Goal: Check status: Check status

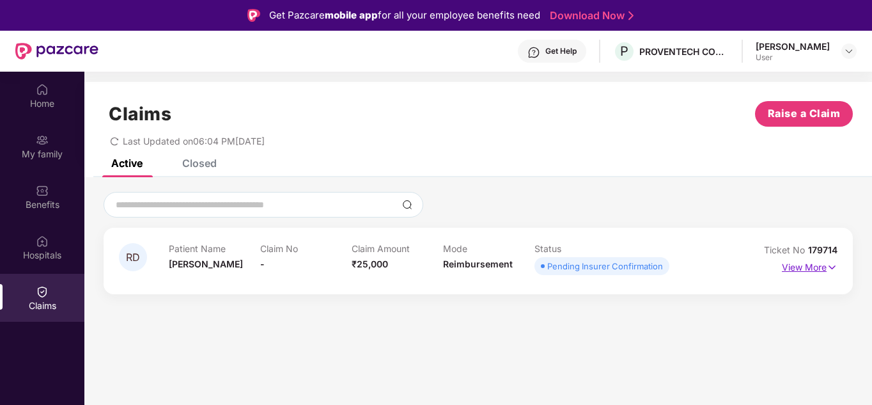
drag, startPoint x: 791, startPoint y: 263, endPoint x: 785, endPoint y: 266, distance: 6.6
click at [790, 262] on p "View More" at bounding box center [810, 265] width 56 height 17
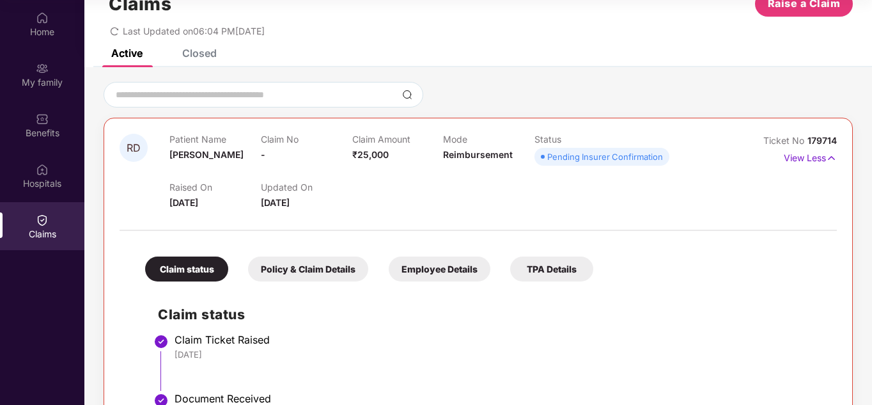
scroll to position [15, 0]
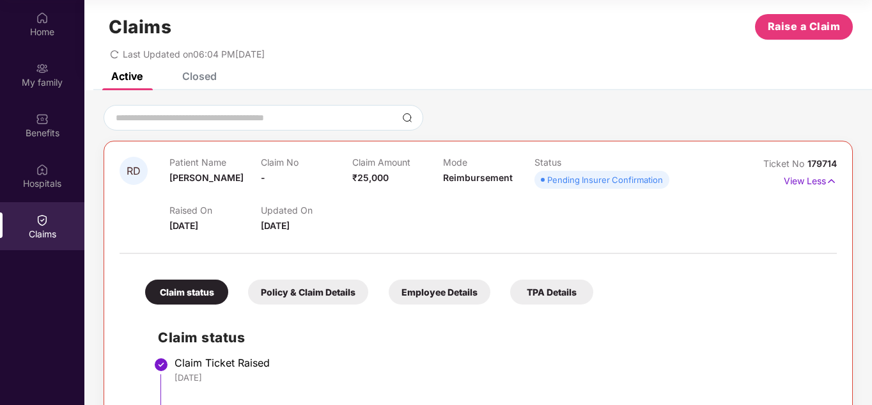
click at [375, 286] on div "Claim status Policy & Claim Details Employee Details TPA Details" at bounding box center [362, 286] width 461 height 38
click at [331, 292] on div "Policy & Claim Details" at bounding box center [308, 292] width 120 height 25
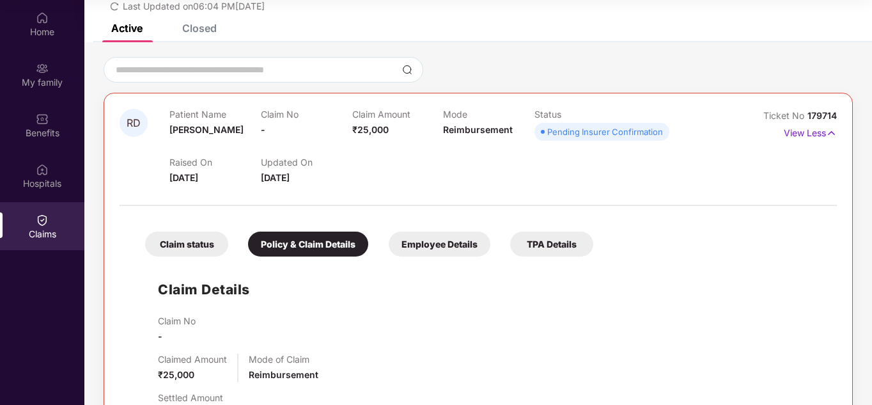
click at [414, 232] on div "Employee Details" at bounding box center [440, 244] width 102 height 25
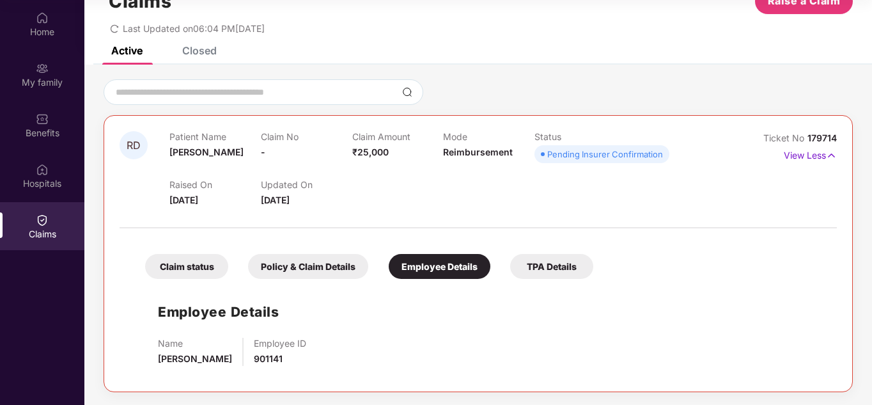
click at [312, 267] on div "Policy & Claim Details" at bounding box center [308, 266] width 120 height 25
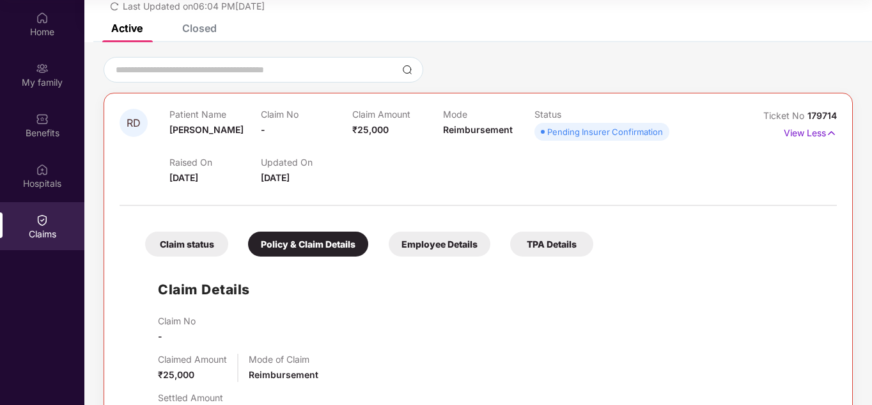
click at [560, 241] on div "TPA Details" at bounding box center [551, 244] width 83 height 25
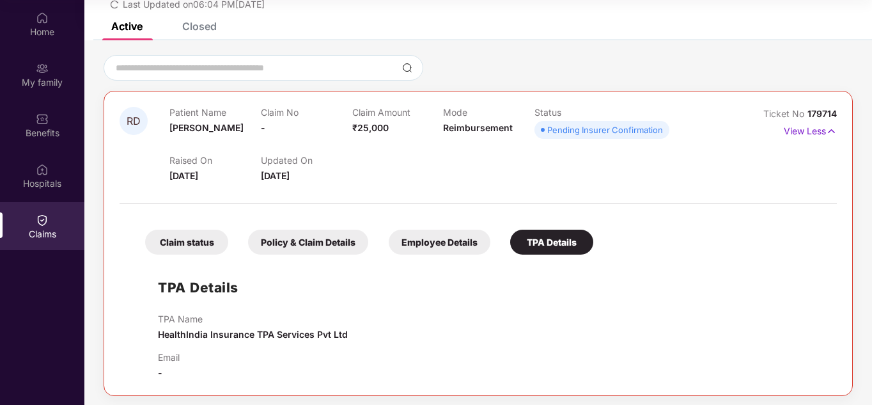
scroll to position [69, 0]
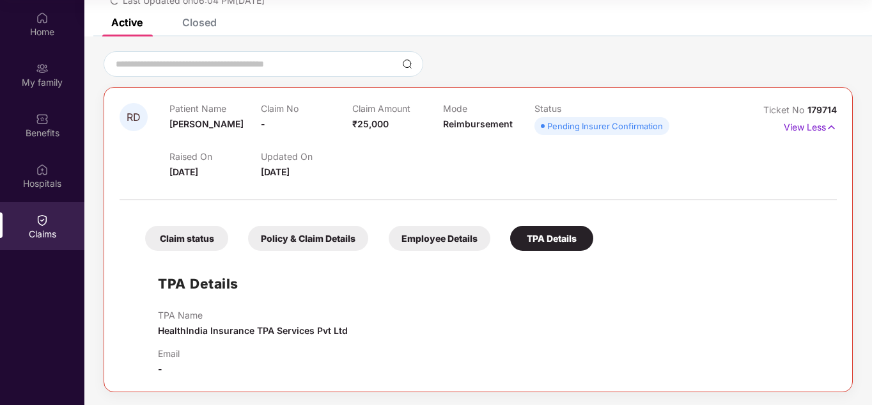
click at [311, 239] on div "Policy & Claim Details" at bounding box center [308, 238] width 120 height 25
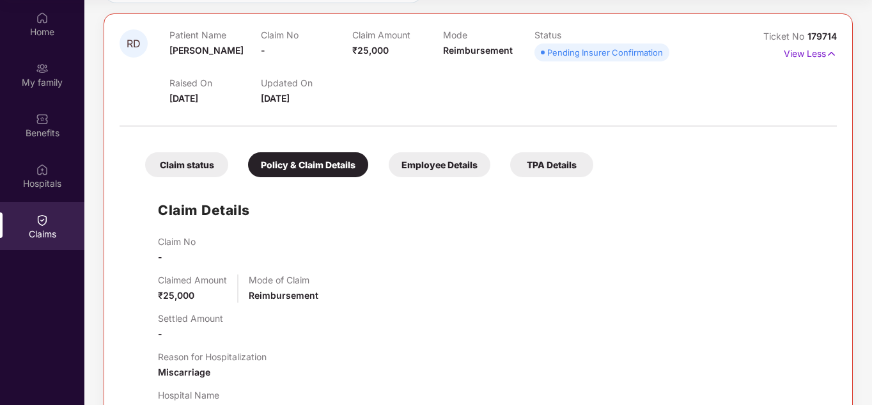
scroll to position [319, 0]
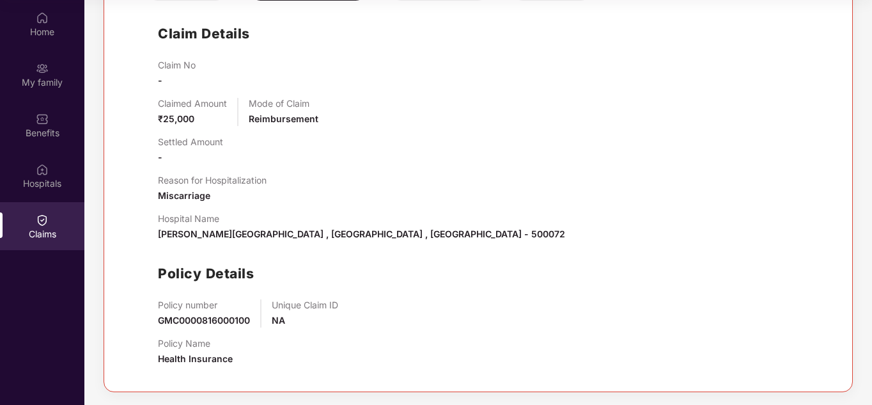
click at [171, 322] on span "GMC0000816000100" at bounding box center [204, 320] width 92 height 11
click at [187, 363] on span "Health Insurance" at bounding box center [195, 358] width 75 height 11
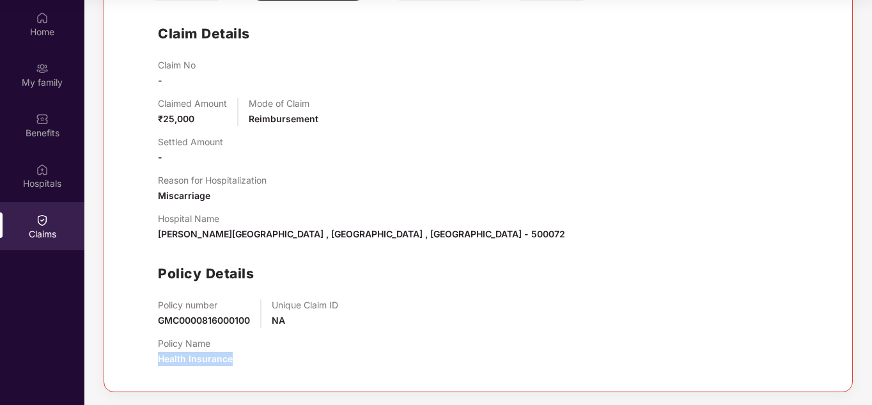
click at [210, 349] on div "Policy Name Health Insurance" at bounding box center [195, 352] width 75 height 28
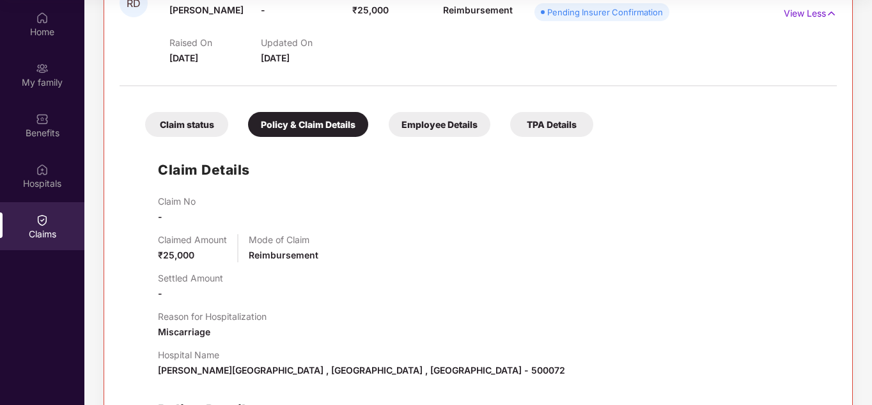
scroll to position [0, 0]
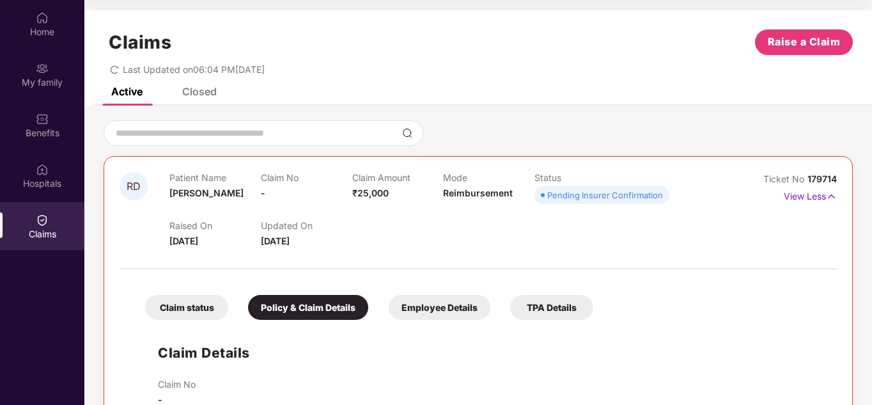
drag, startPoint x: 182, startPoint y: 290, endPoint x: 187, endPoint y: 306, distance: 16.8
click at [185, 301] on div "Claim status Policy & Claim Details Employee Details TPA Details" at bounding box center [362, 301] width 461 height 38
click at [188, 310] on div "Claim status" at bounding box center [186, 307] width 83 height 25
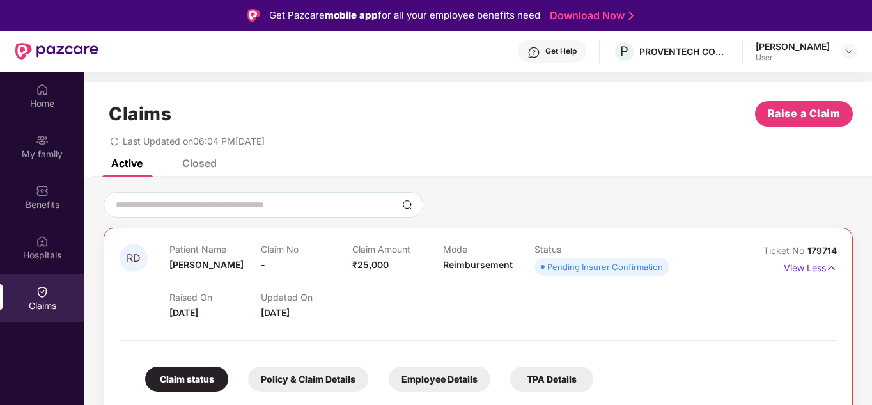
click at [209, 162] on div "Closed" at bounding box center [199, 163] width 35 height 13
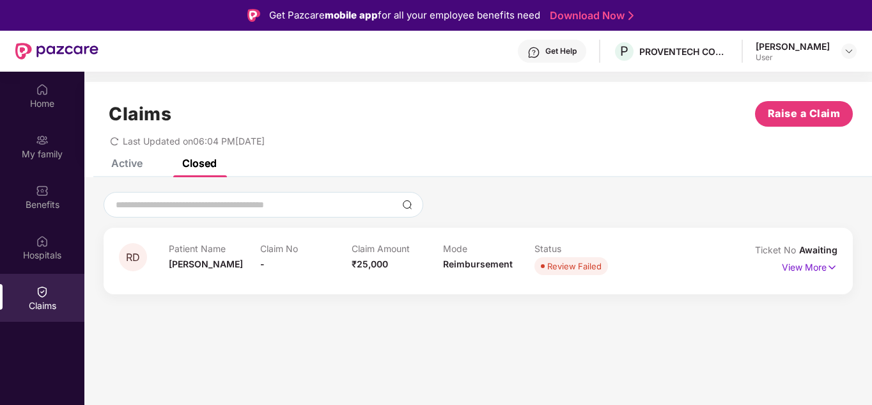
click at [151, 166] on div "Active Closed" at bounding box center [154, 163] width 125 height 28
click at [77, 148] on div "My family" at bounding box center [42, 154] width 84 height 13
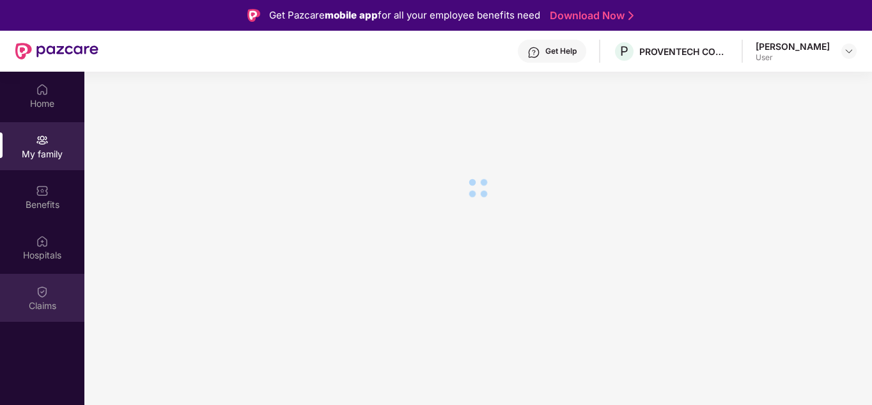
click at [51, 297] on div "Claims" at bounding box center [42, 298] width 84 height 48
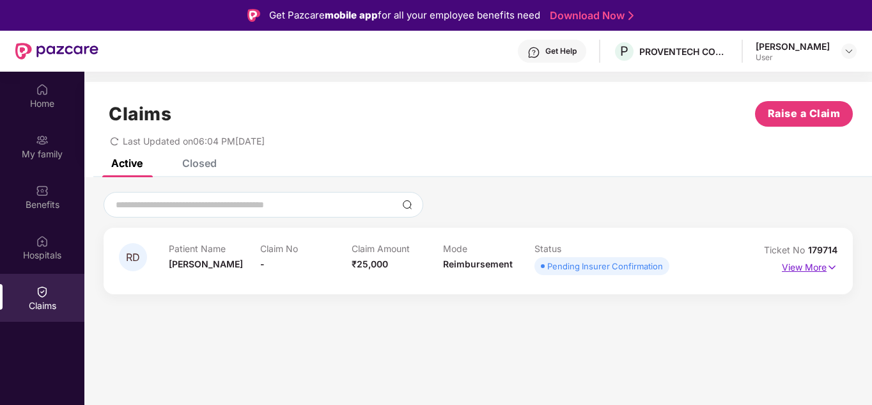
click at [815, 266] on p "View More" at bounding box center [810, 265] width 56 height 17
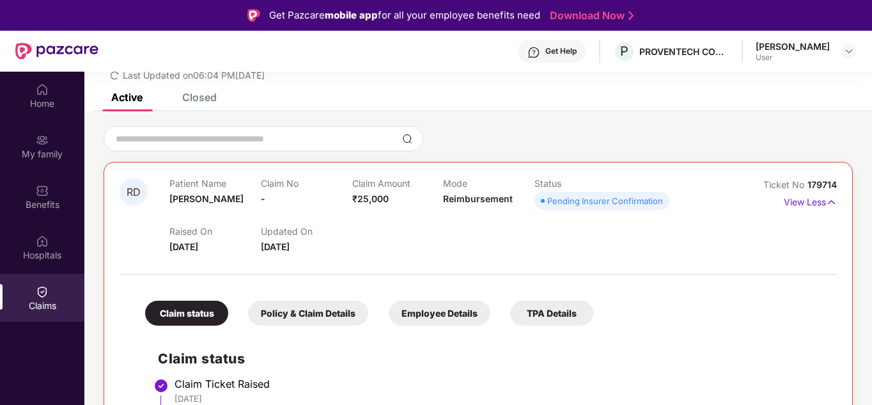
scroll to position [128, 0]
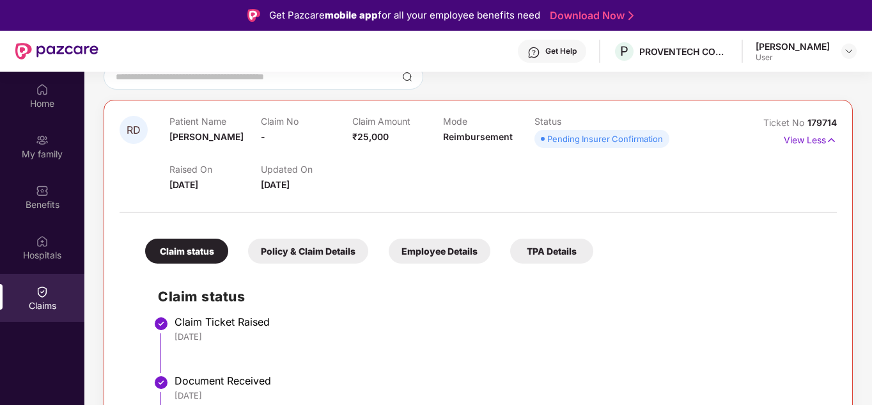
click at [628, 139] on div "Pending Insurer Confirmation" at bounding box center [606, 138] width 116 height 13
click at [628, 140] on div "Pending Insurer Confirmation" at bounding box center [606, 138] width 116 height 13
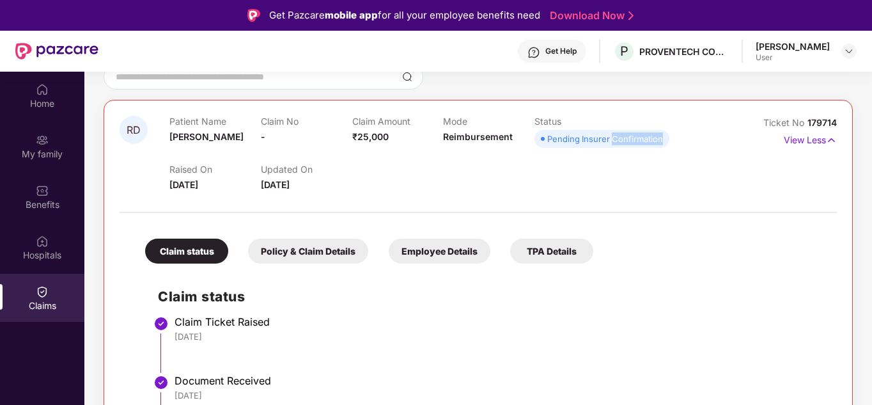
click at [628, 140] on div "Pending Insurer Confirmation" at bounding box center [606, 138] width 116 height 13
click at [628, 150] on div "Patient Name [PERSON_NAME] Claim No - Claim Amount ₹25,000 Mode Reimbursement S…" at bounding box center [444, 133] width 548 height 35
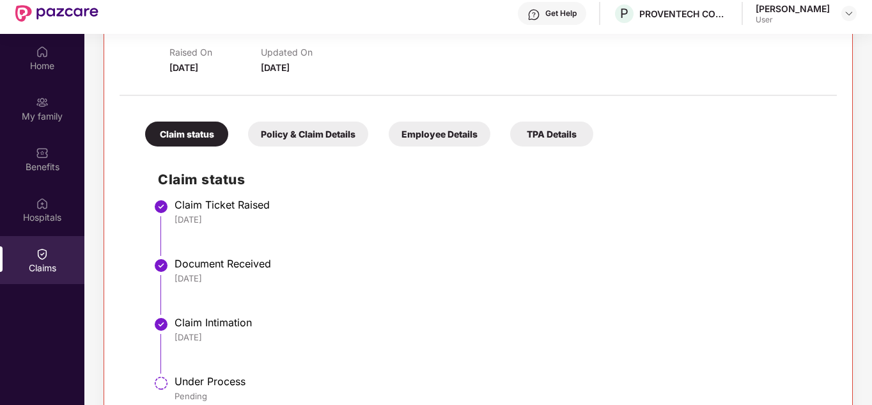
scroll to position [72, 0]
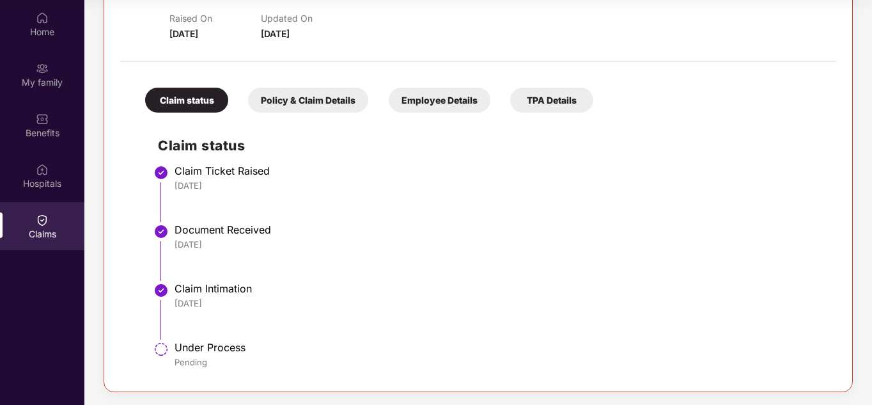
click at [210, 230] on div "Document Received" at bounding box center [500, 229] width 650 height 13
click at [258, 185] on div "[DATE]" at bounding box center [500, 186] width 650 height 12
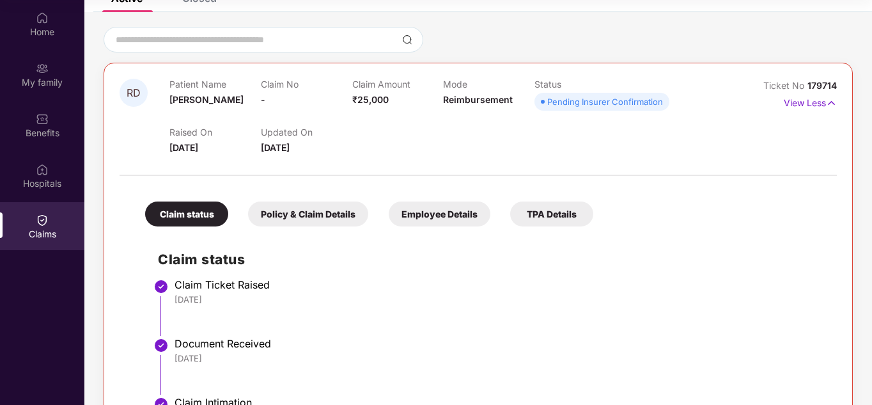
scroll to position [0, 0]
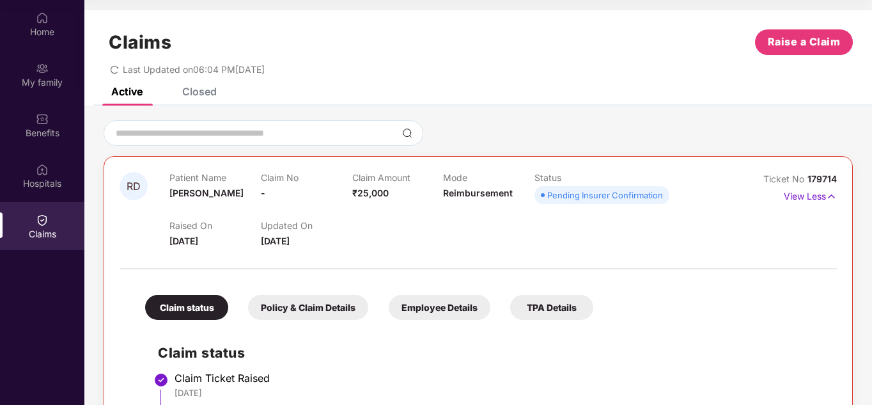
click at [196, 83] on div "Claims Raise a Claim Last Updated on 06:04 PM[DATE]" at bounding box center [478, 48] width 788 height 77
click at [191, 91] on div "Closed" at bounding box center [199, 91] width 35 height 13
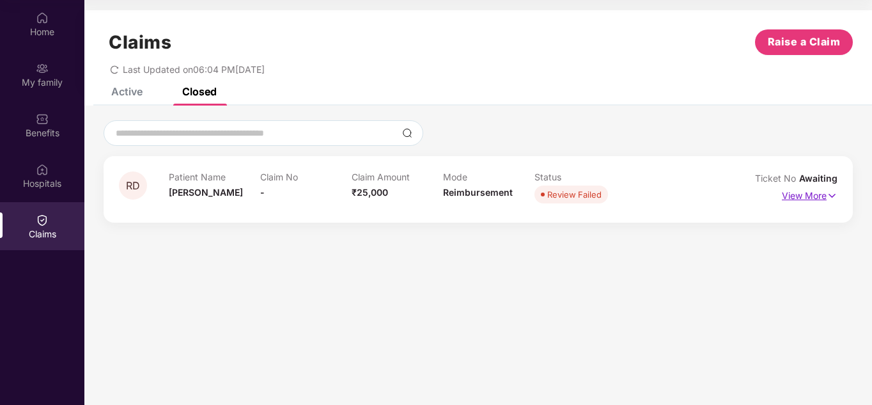
click at [824, 196] on p "View More" at bounding box center [810, 193] width 56 height 17
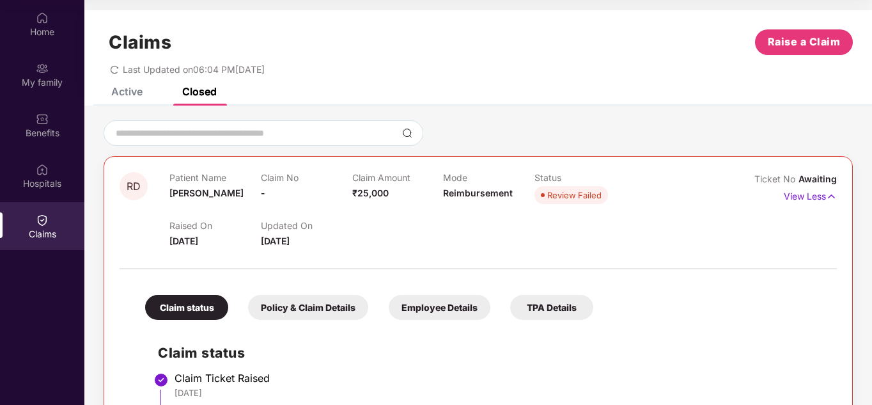
click at [260, 308] on div "Policy & Claim Details" at bounding box center [308, 307] width 120 height 25
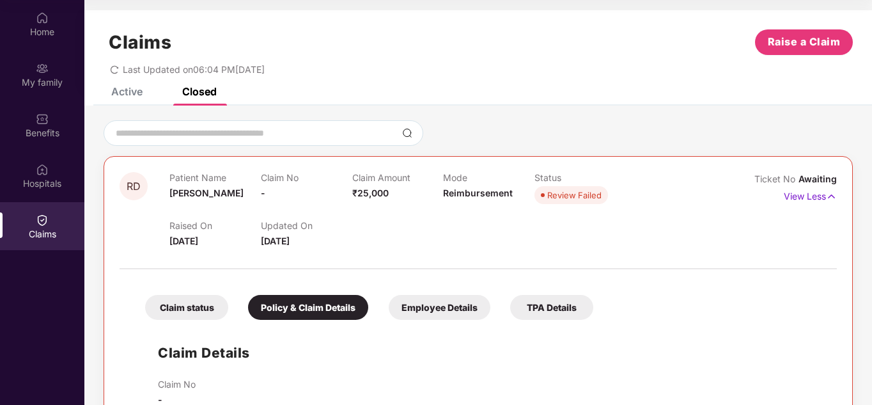
click at [404, 304] on div "Employee Details" at bounding box center [440, 307] width 102 height 25
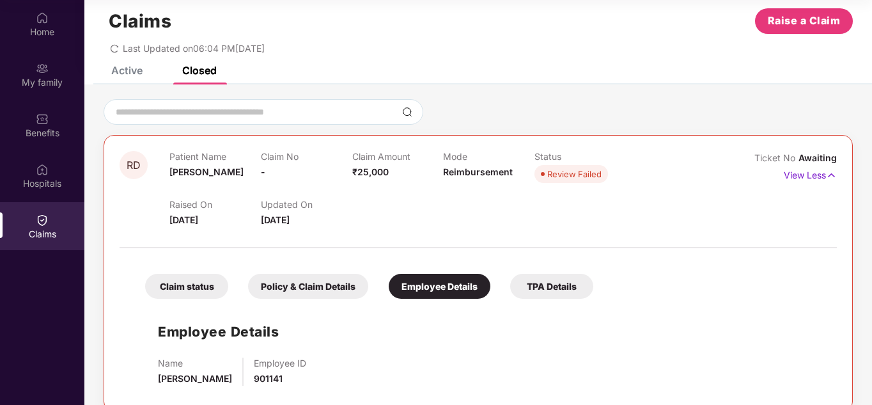
scroll to position [41, 0]
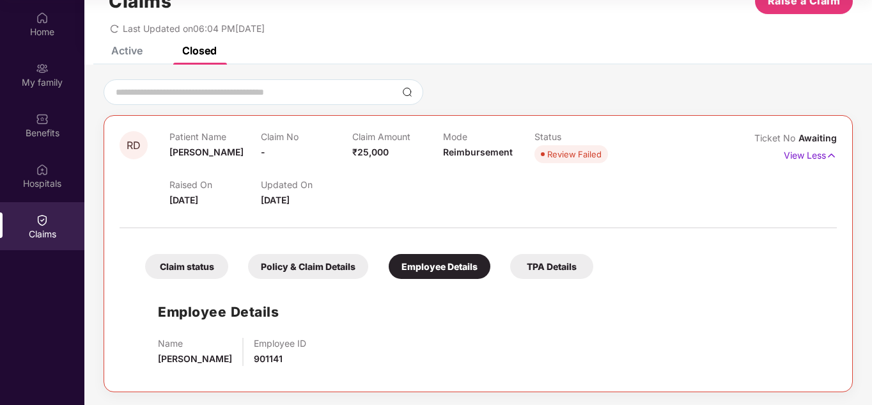
click at [540, 264] on div "TPA Details" at bounding box center [551, 266] width 83 height 25
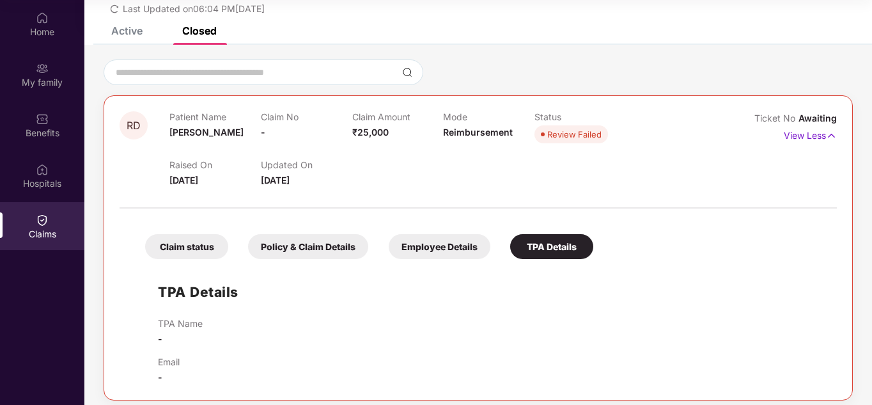
scroll to position [69, 0]
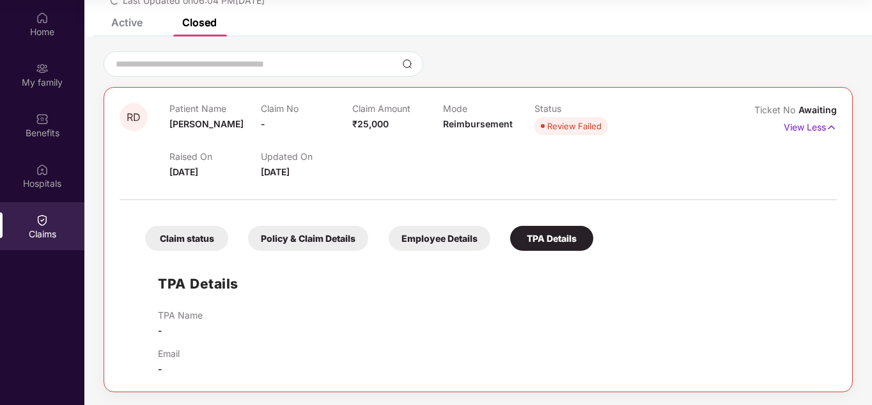
click at [213, 231] on div "Claim status" at bounding box center [186, 238] width 83 height 25
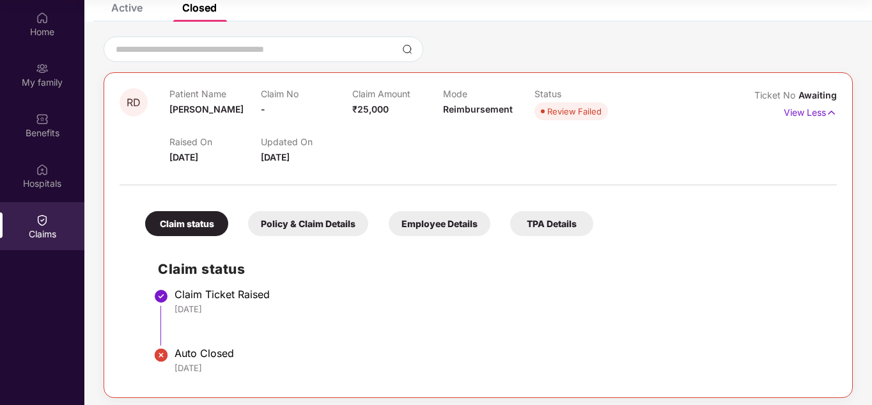
scroll to position [90, 0]
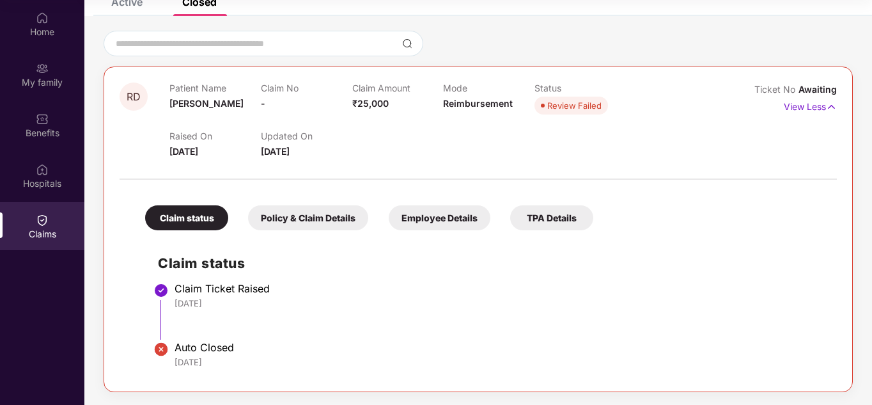
click at [310, 213] on div "Policy & Claim Details" at bounding box center [308, 217] width 120 height 25
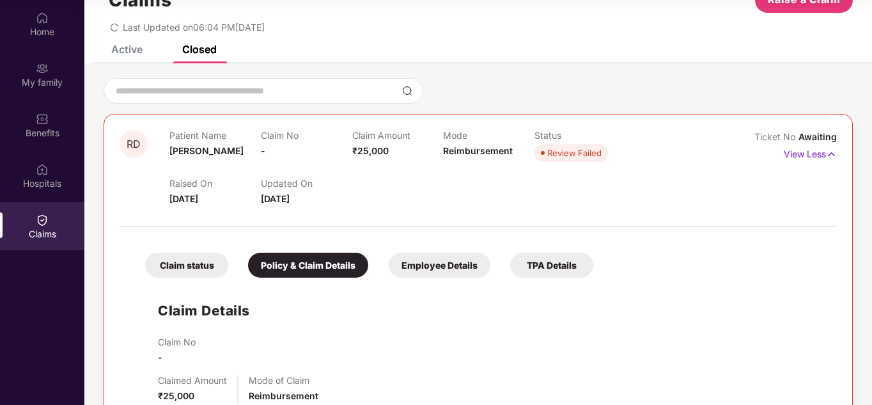
scroll to position [0, 0]
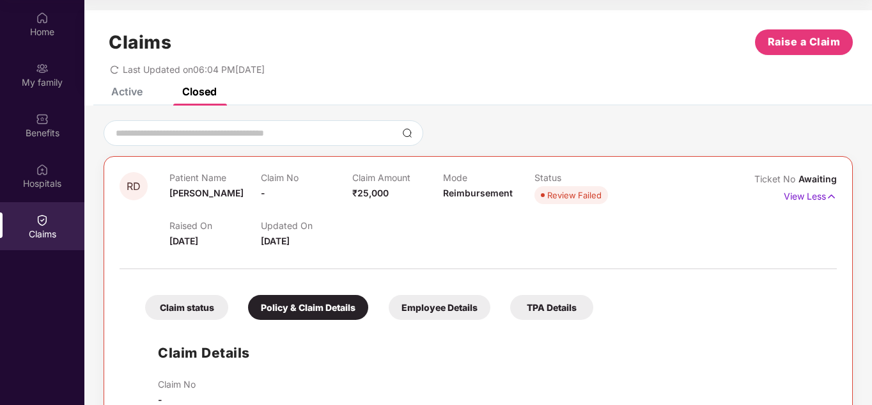
click at [139, 100] on div "Active" at bounding box center [117, 91] width 51 height 28
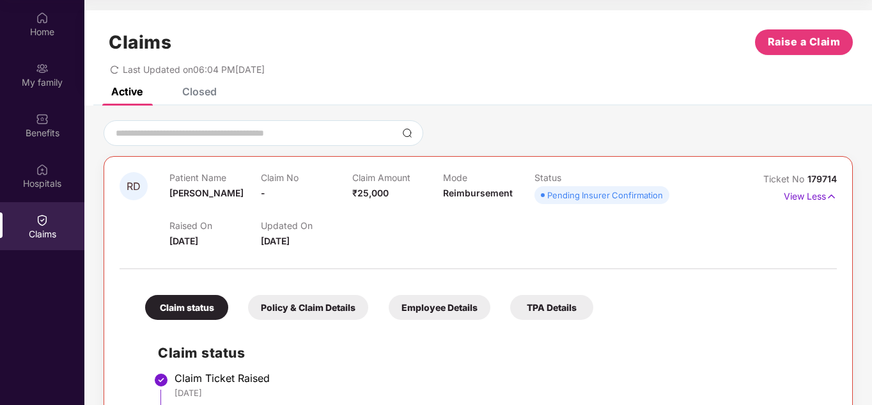
click at [116, 75] on div "Claims Raise a Claim Last Updated on 06:04 PM[DATE]" at bounding box center [478, 48] width 788 height 77
click at [113, 70] on icon "redo" at bounding box center [114, 69] width 9 height 9
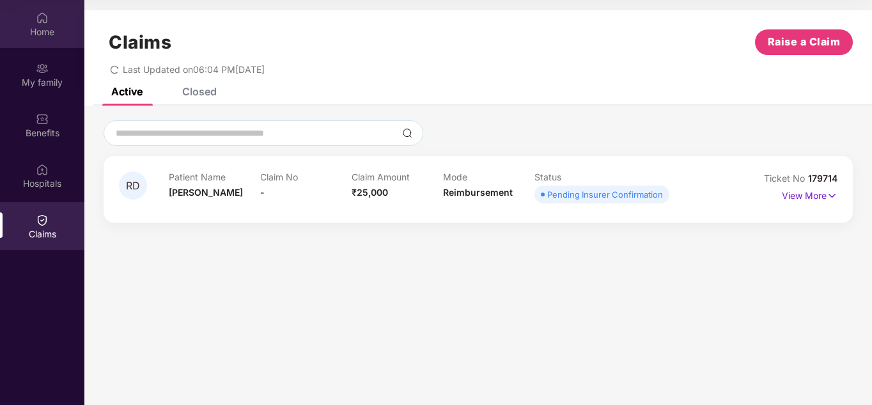
click at [22, 35] on div "Home" at bounding box center [42, 32] width 84 height 13
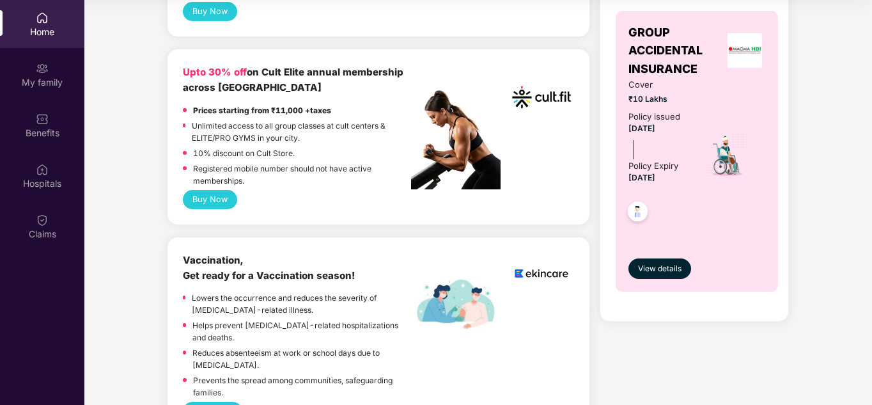
scroll to position [512, 0]
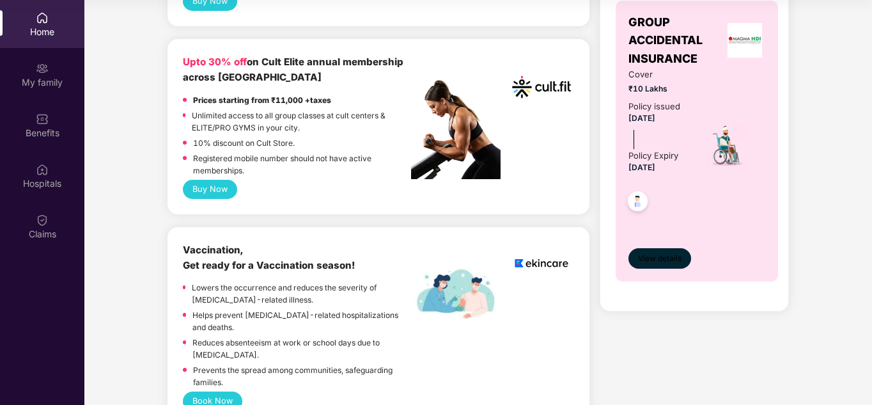
click at [667, 249] on button "View details" at bounding box center [660, 258] width 63 height 20
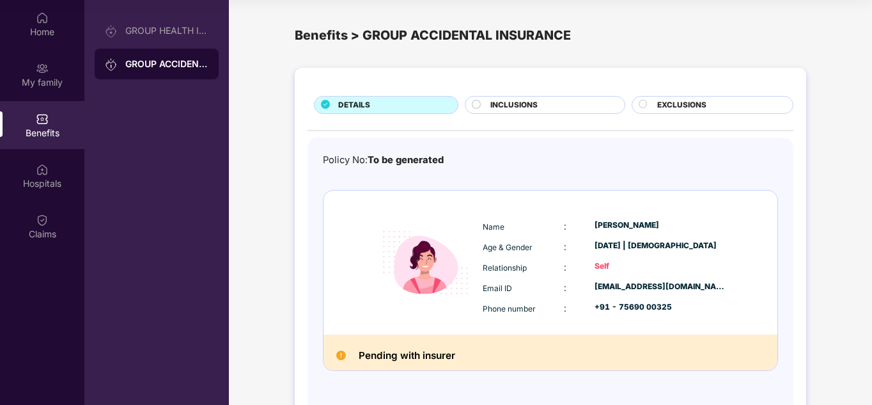
scroll to position [45, 0]
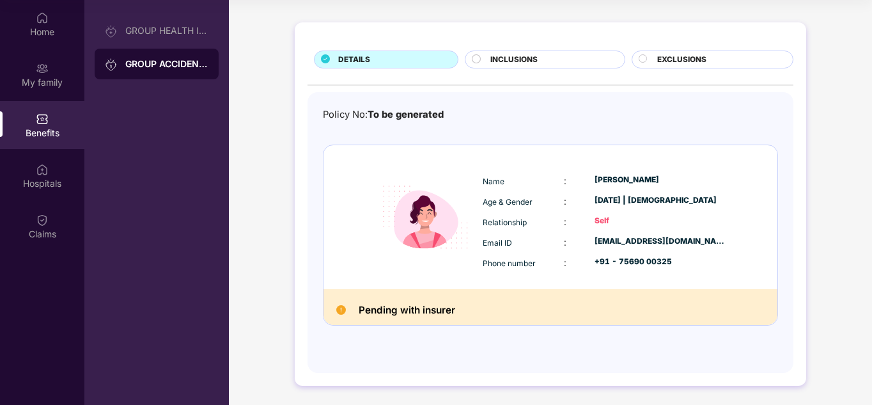
click at [599, 223] on div "Self" at bounding box center [661, 221] width 132 height 12
click at [446, 334] on div "Policy No: To be generated Name : [PERSON_NAME] Age & Gender : [DATE] | [DEMOGR…" at bounding box center [550, 225] width 455 height 237
click at [320, 317] on div "Policy No: To be generated Name : [PERSON_NAME] Age & Gender : [DATE] | [DEMOGR…" at bounding box center [551, 232] width 486 height 281
click at [359, 317] on h2 "Pending with insurer" at bounding box center [407, 310] width 97 height 17
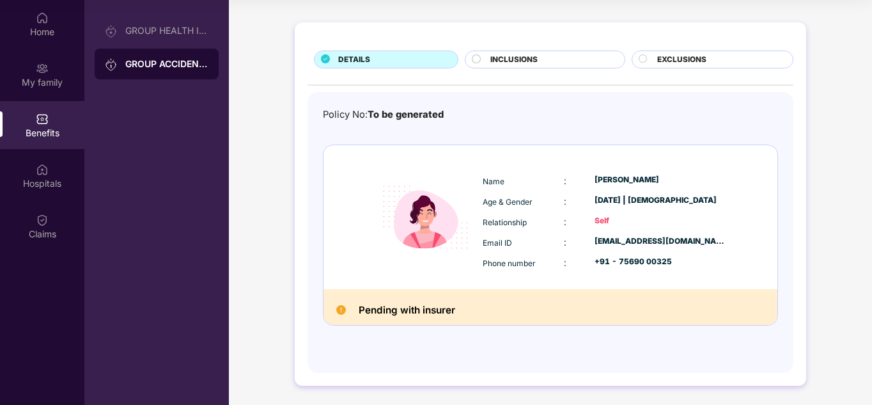
click at [449, 320] on div "Pending with insurer" at bounding box center [551, 307] width 454 height 36
click at [526, 63] on span "INCLUSIONS" at bounding box center [514, 60] width 47 height 12
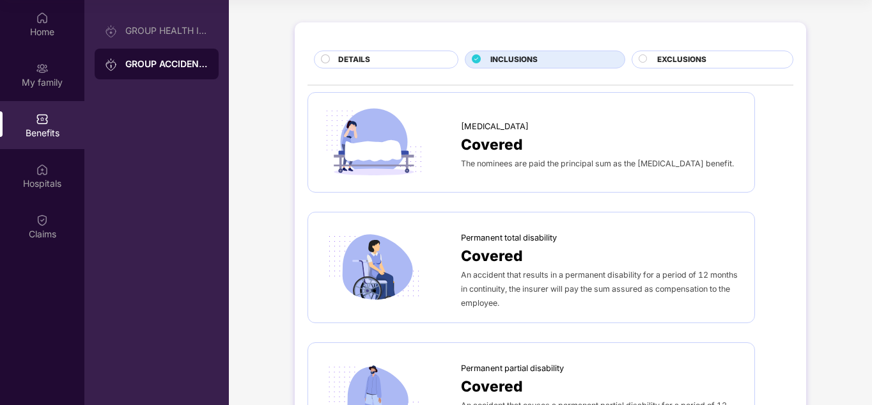
click at [685, 59] on span "EXCLUSIONS" at bounding box center [682, 60] width 49 height 12
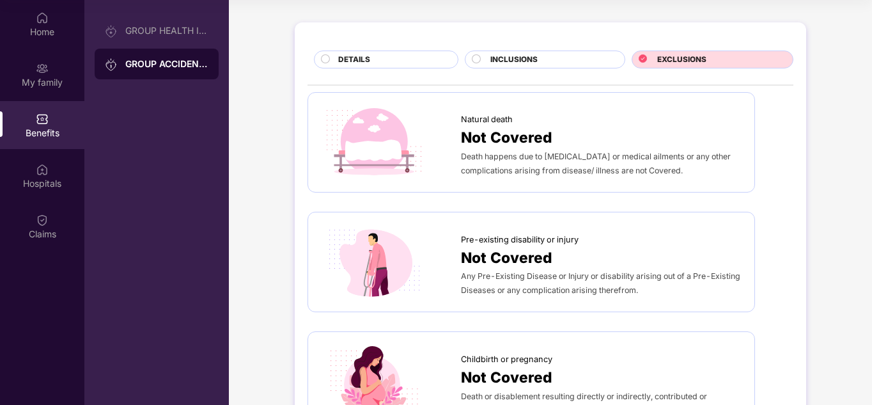
click at [416, 62] on div "DETAILS" at bounding box center [392, 61] width 120 height 14
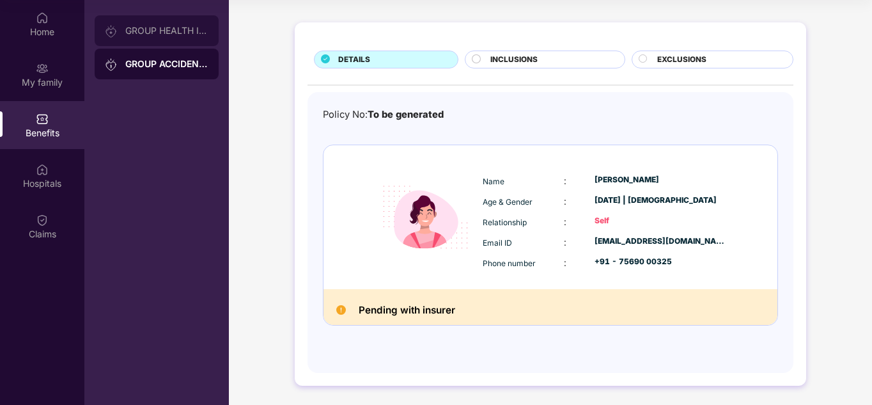
click at [159, 39] on div "GROUP HEALTH INSURANCE25" at bounding box center [157, 30] width 124 height 31
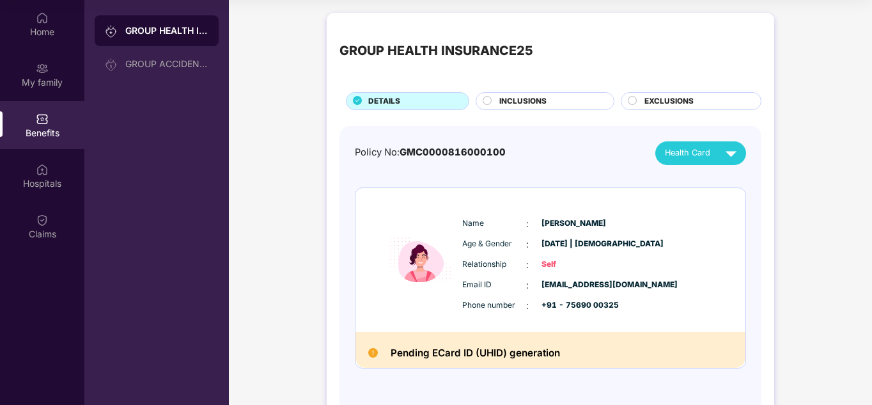
scroll to position [43, 0]
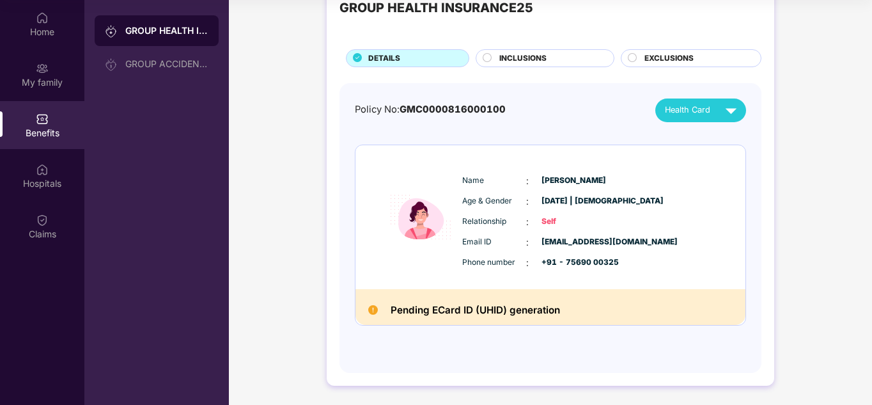
click at [443, 297] on div "Pending ECard ID (UHID) generation" at bounding box center [551, 307] width 390 height 36
click at [368, 312] on img at bounding box center [373, 310] width 10 height 10
click at [461, 313] on h2 "Pending ECard ID (UHID) generation" at bounding box center [476, 310] width 170 height 17
click at [565, 255] on div "Email ID : [EMAIL_ADDRESS][DOMAIN_NAME] Phone number : +91 - 75690 00325" at bounding box center [589, 252] width 260 height 35
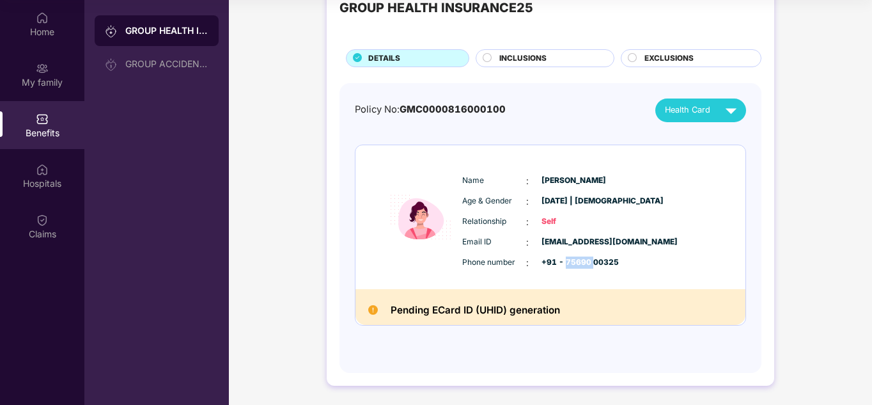
click at [565, 255] on div "Email ID : [EMAIL_ADDRESS][DOMAIN_NAME] Phone number : +91 - 75690 00325" at bounding box center [589, 252] width 260 height 35
click at [606, 278] on div "Name : [PERSON_NAME] Age & Gender : [DATE] | [DEMOGRAPHIC_DATA] Relationship : …" at bounding box center [551, 217] width 390 height 144
click at [603, 262] on span "+91 - 75690 00325" at bounding box center [574, 262] width 64 height 12
click at [602, 260] on span "+91 - 75690 00325" at bounding box center [574, 262] width 64 height 12
click at [603, 261] on span "+91 - 75690 00325" at bounding box center [574, 262] width 64 height 12
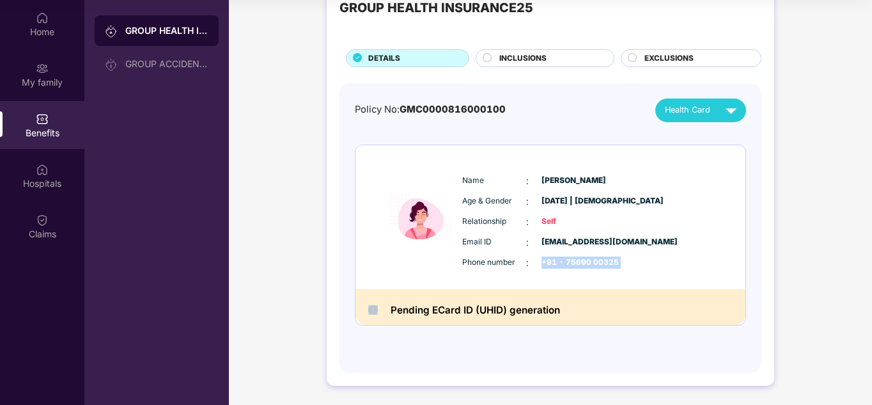
click at [603, 261] on span "+91 - 75690 00325" at bounding box center [574, 262] width 64 height 12
click at [606, 218] on div "Relationship : Self" at bounding box center [589, 222] width 254 height 14
click at [578, 203] on span "[DATE] | [DEMOGRAPHIC_DATA]" at bounding box center [574, 201] width 64 height 12
click at [562, 203] on span "[DATE] | [DEMOGRAPHIC_DATA]" at bounding box center [574, 201] width 64 height 12
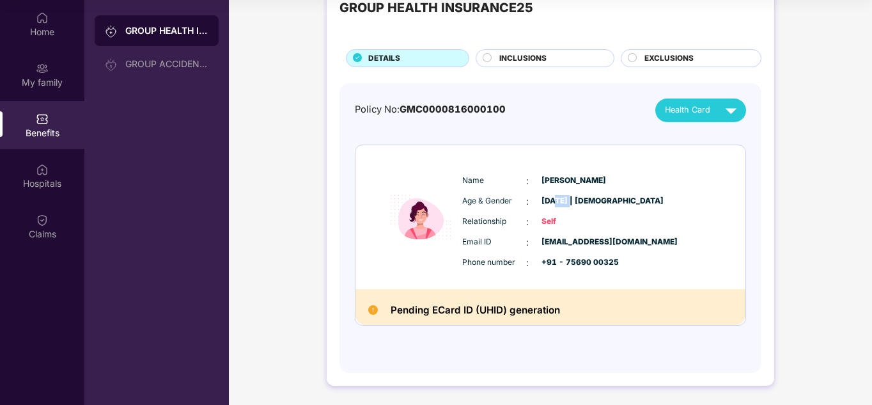
click at [562, 203] on span "[DATE] | [DEMOGRAPHIC_DATA]" at bounding box center [574, 201] width 64 height 12
click at [539, 201] on div "Age & Gender : [DATE] | [DEMOGRAPHIC_DATA]" at bounding box center [589, 201] width 254 height 14
click at [546, 198] on span "[DATE] | [DEMOGRAPHIC_DATA]" at bounding box center [574, 201] width 64 height 12
click at [625, 203] on div "Age & Gender : [DATE] | [DEMOGRAPHIC_DATA]" at bounding box center [589, 201] width 254 height 14
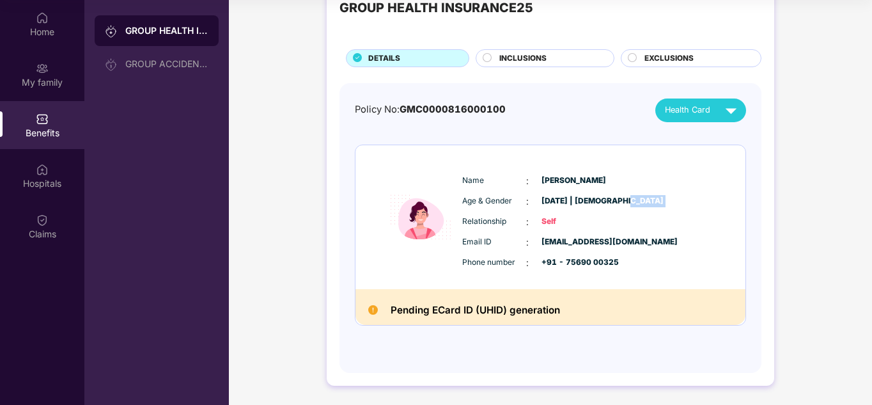
click at [625, 203] on div "Age & Gender : [DATE] | [DEMOGRAPHIC_DATA]" at bounding box center [589, 201] width 254 height 14
click at [616, 188] on div "Name : [PERSON_NAME] Age & Gender : [DATE] | [DEMOGRAPHIC_DATA] Relationship : …" at bounding box center [589, 222] width 260 height 109
